Goal: Information Seeking & Learning: Learn about a topic

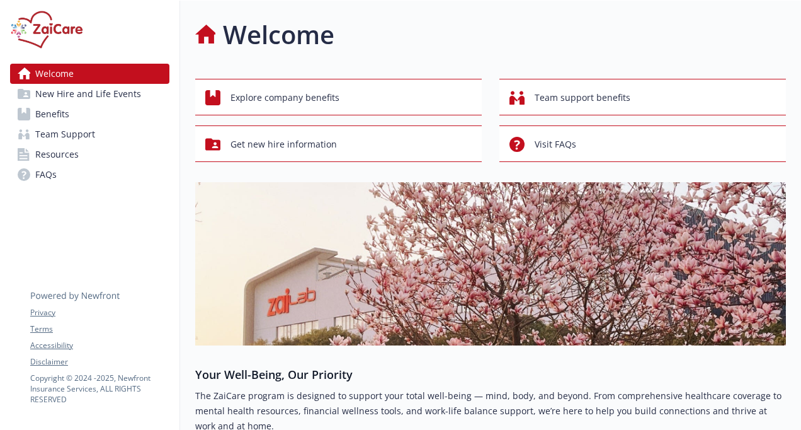
click at [57, 107] on span "Benefits" at bounding box center [52, 114] width 34 height 20
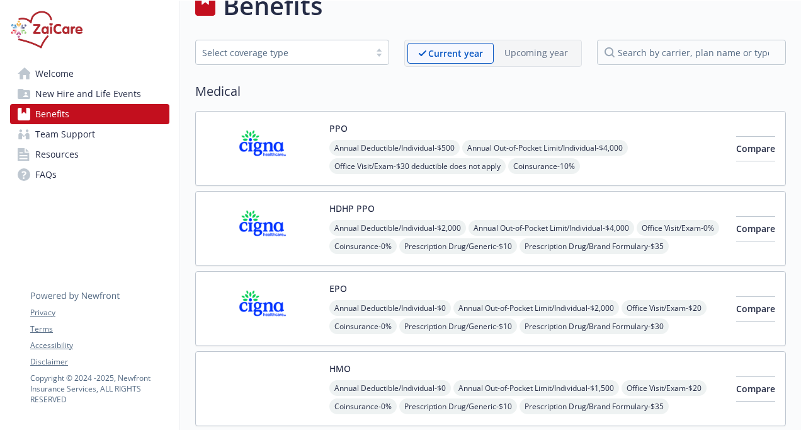
scroll to position [25, 0]
